Goal: Navigation & Orientation: Find specific page/section

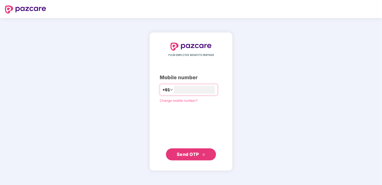
type input "**********"
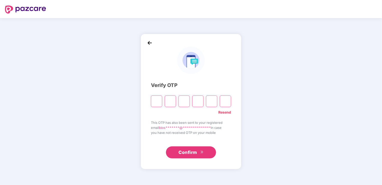
type input "*"
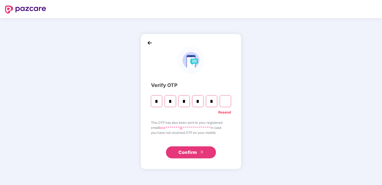
type input "*"
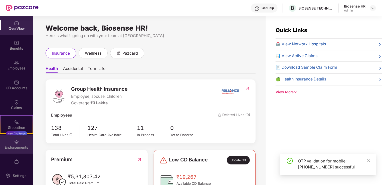
click at [22, 145] on div "Endorsements" at bounding box center [16, 147] width 33 height 5
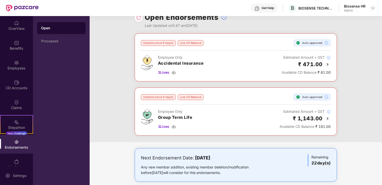
scroll to position [16, 0]
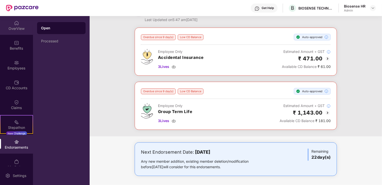
click at [14, 23] on img at bounding box center [16, 23] width 5 height 5
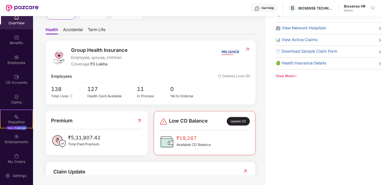
scroll to position [8, 0]
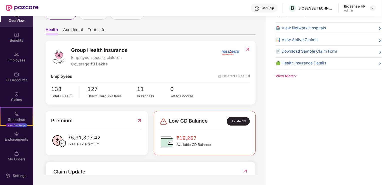
click at [21, 21] on div "OverView" at bounding box center [16, 20] width 33 height 5
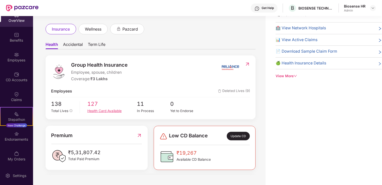
scroll to position [0, 0]
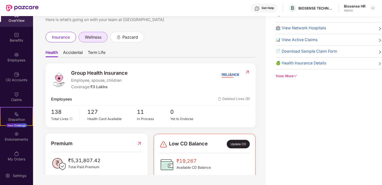
click at [91, 39] on span "wellness" at bounding box center [93, 37] width 17 height 6
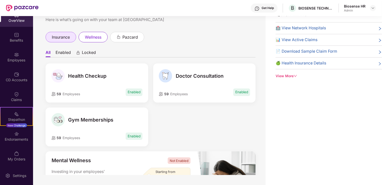
click at [63, 38] on span "insurance" at bounding box center [61, 37] width 18 height 6
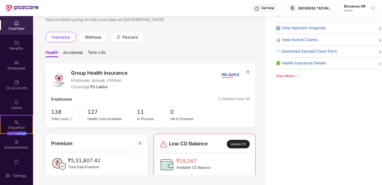
click at [22, 32] on div "OverView" at bounding box center [16, 25] width 33 height 19
